Goal: Obtain resource: Obtain resource

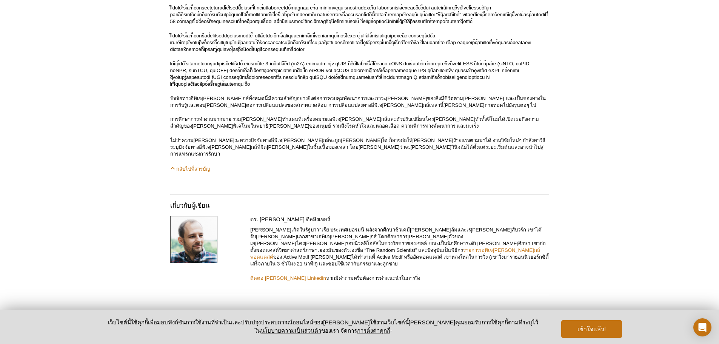
scroll to position [3987, 0]
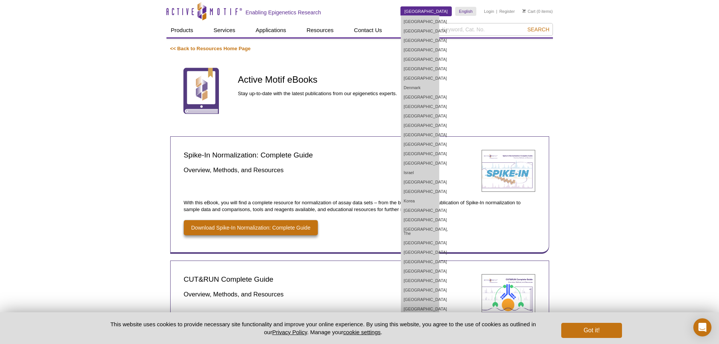
click at [441, 9] on link "[GEOGRAPHIC_DATA]" at bounding box center [426, 11] width 51 height 9
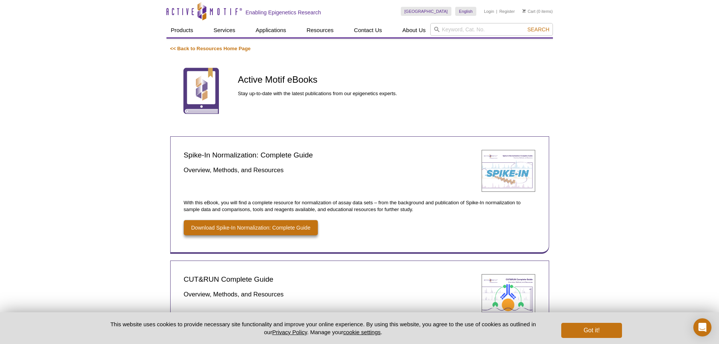
click at [468, 12] on link "English" at bounding box center [465, 11] width 21 height 9
click at [469, 29] on link "Japanese" at bounding box center [475, 30] width 38 height 9
click at [481, 29] on link "Japanese" at bounding box center [475, 30] width 38 height 9
click at [524, 99] on div "Active Motif eBooks Stay up-to-date with the latest publications from our epige…" at bounding box center [393, 92] width 311 height 64
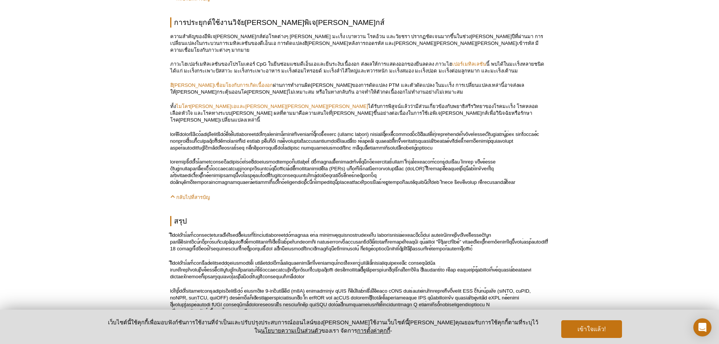
scroll to position [3222, 0]
